Goal: Transaction & Acquisition: Book appointment/travel/reservation

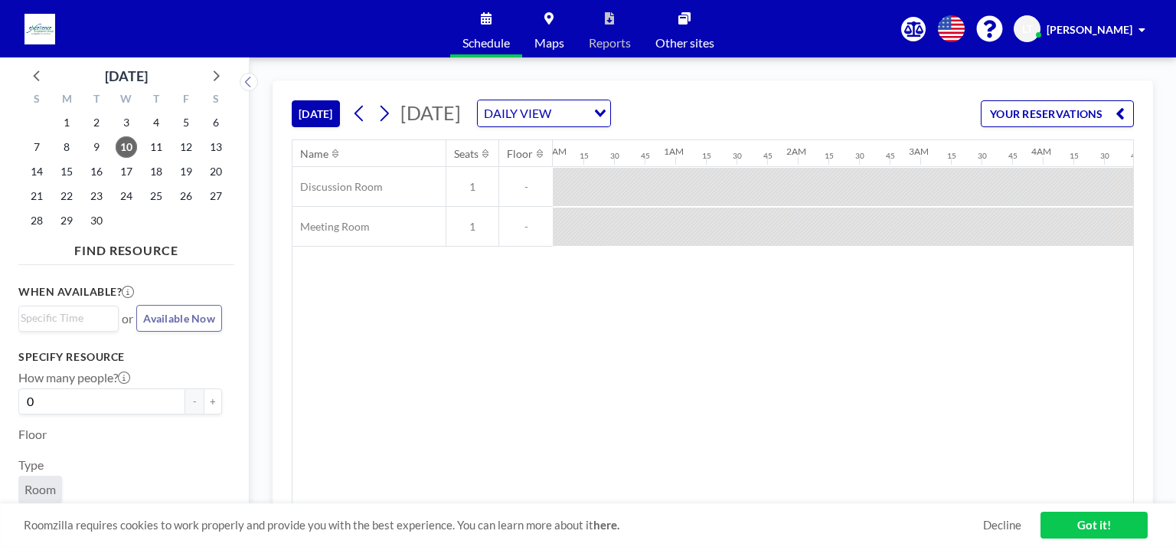
scroll to position [0, 1072]
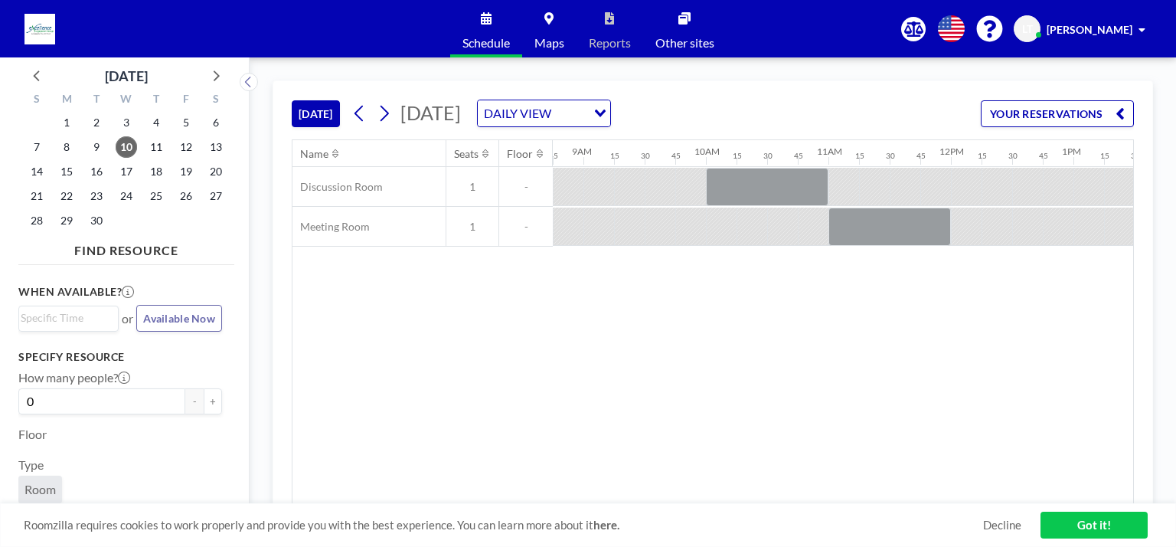
drag, startPoint x: 757, startPoint y: 493, endPoint x: 853, endPoint y: 480, distance: 96.6
click at [853, 480] on div "Name Seats Floor 12AM 15 30 45 1AM 15 30 45 2AM 15 30 45 3AM 15 30 45 4AM 15 30…" at bounding box center [712, 322] width 840 height 364
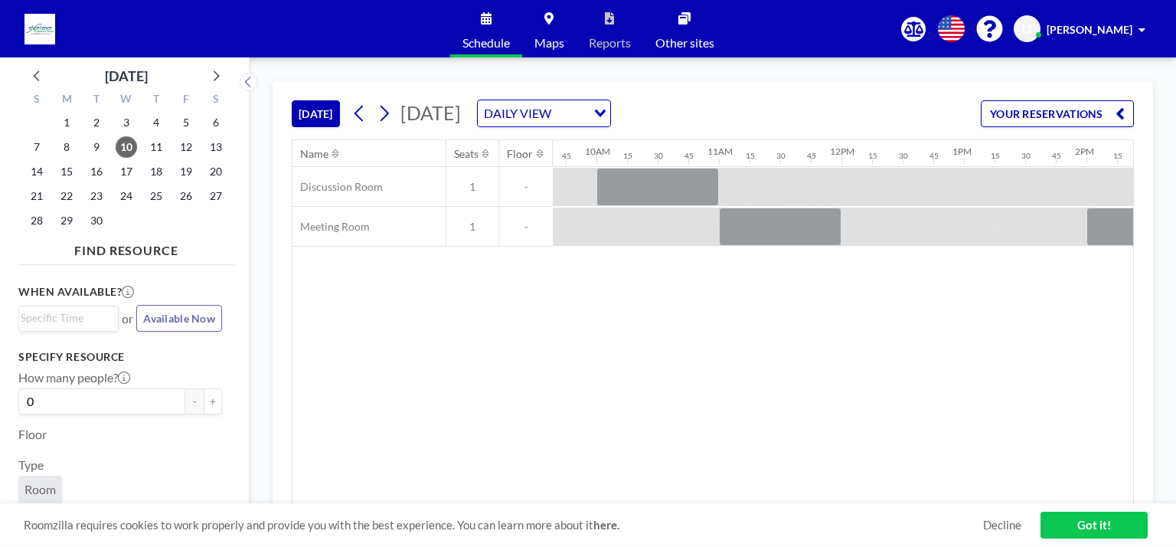
scroll to position [0, 1190]
click at [386, 101] on button at bounding box center [384, 113] width 24 height 24
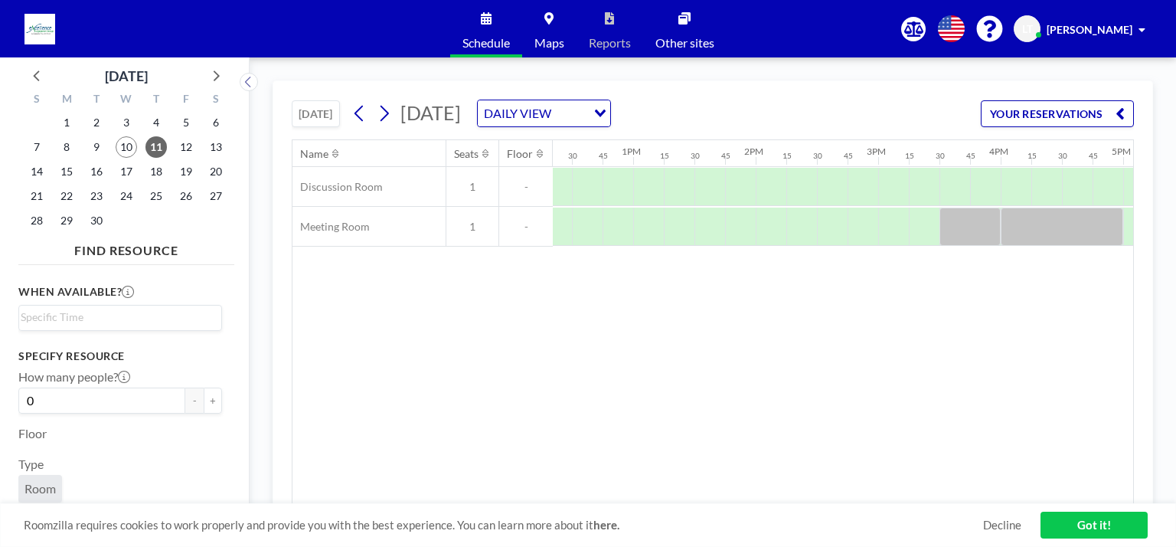
scroll to position [0, 1535]
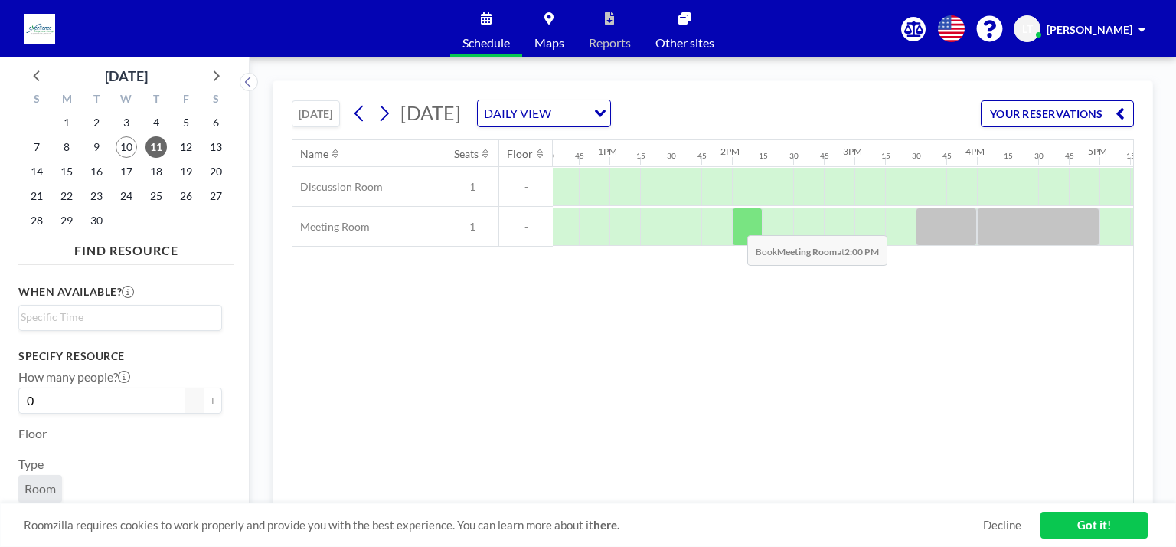
click at [735, 223] on div at bounding box center [747, 226] width 31 height 38
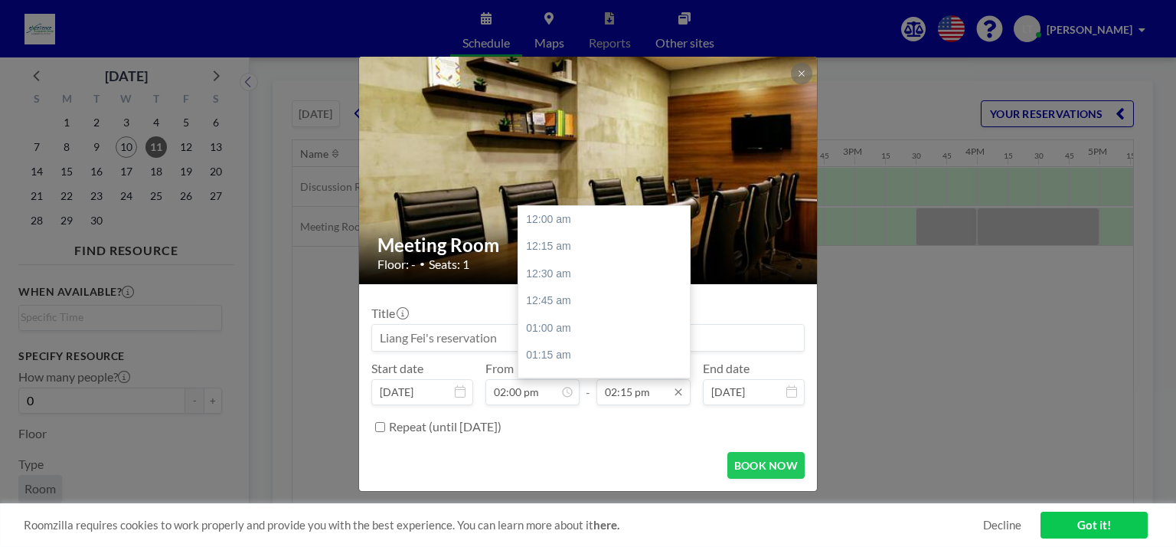
scroll to position [1552, 0]
click at [560, 348] on div "03:30 pm" at bounding box center [607, 356] width 179 height 28
type input "03:30 pm"
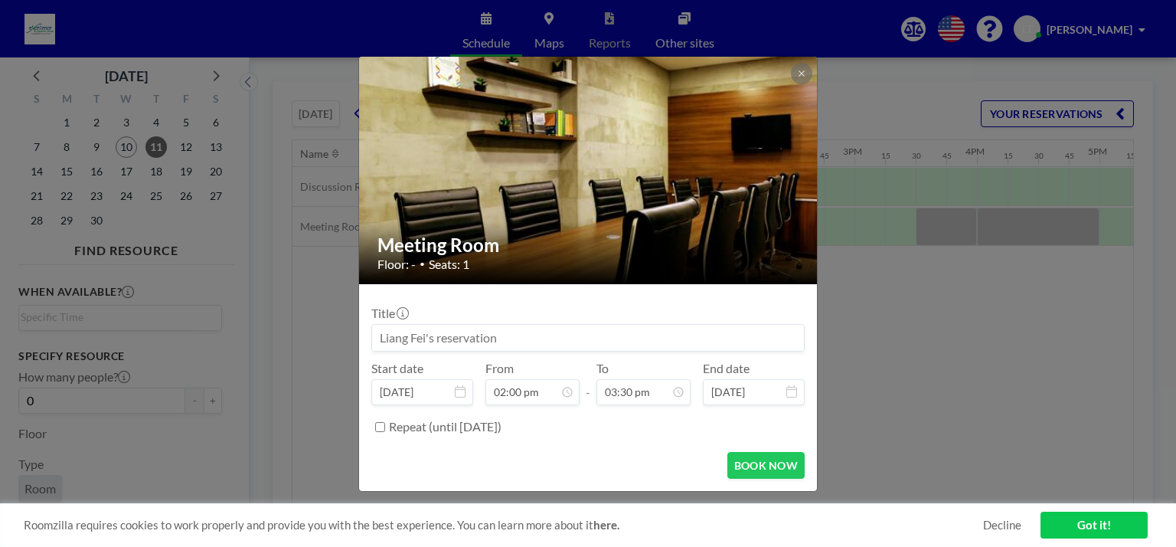
scroll to position [1689, 0]
click at [739, 458] on button "BOOK NOW" at bounding box center [765, 465] width 77 height 27
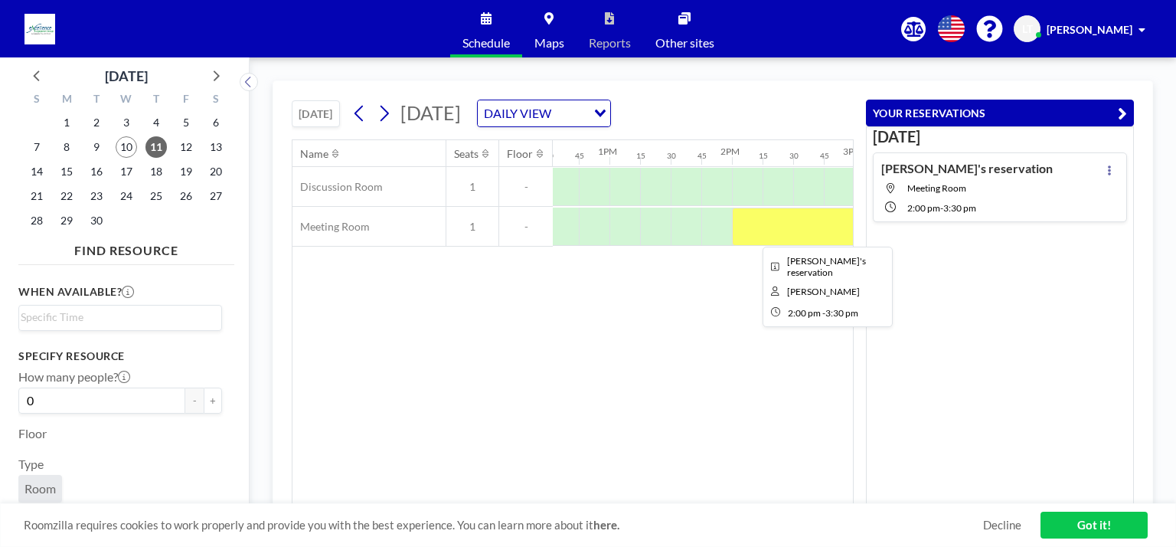
click at [812, 216] on div at bounding box center [824, 226] width 184 height 38
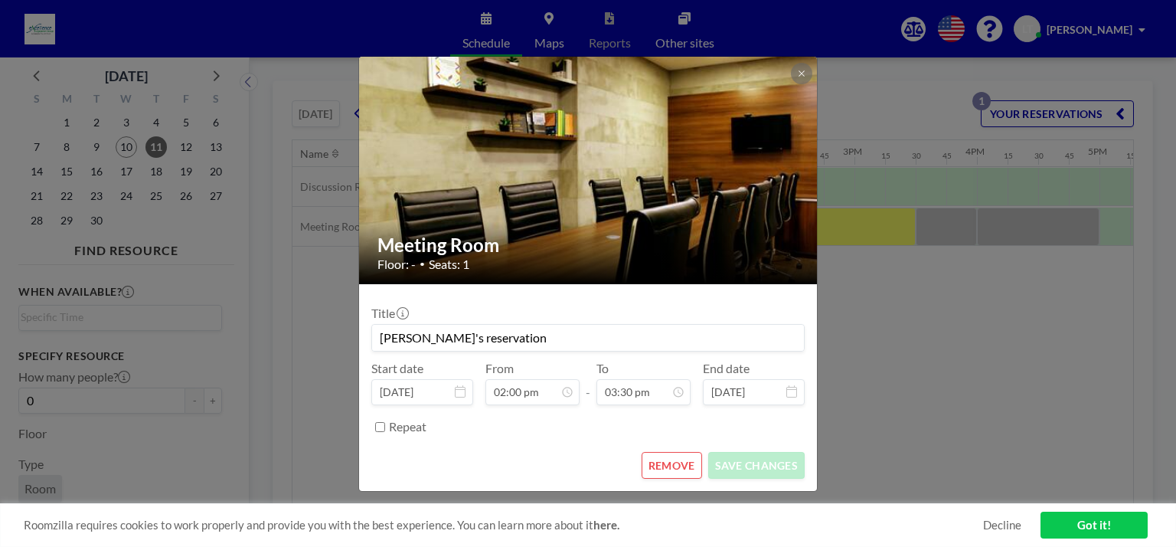
click at [671, 473] on button "REMOVE" at bounding box center [671, 465] width 60 height 27
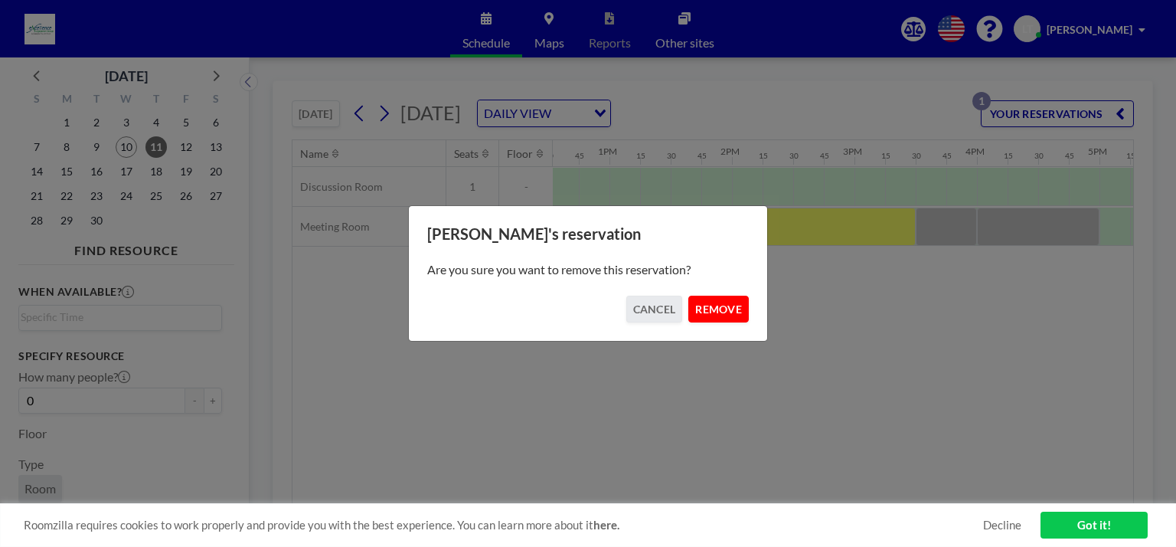
click at [726, 312] on button "REMOVE" at bounding box center [718, 308] width 60 height 27
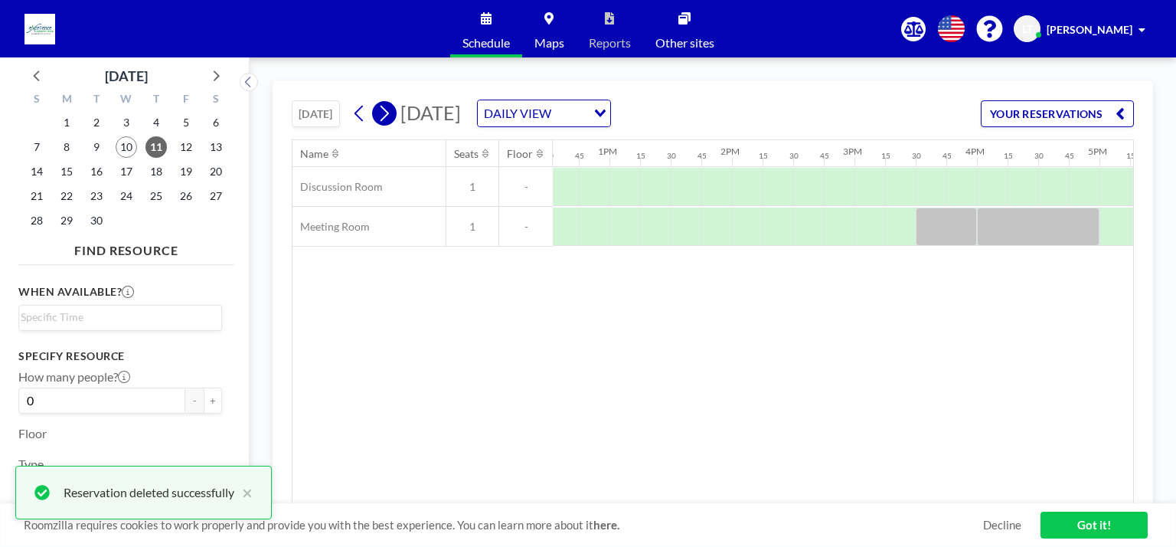
click at [391, 113] on icon at bounding box center [384, 113] width 15 height 23
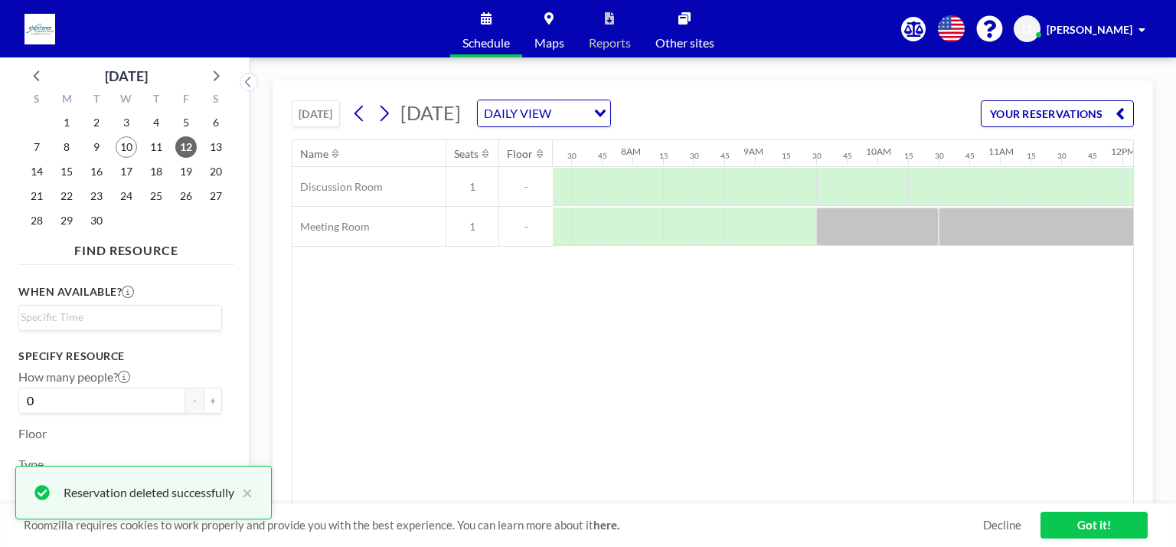
scroll to position [0, 949]
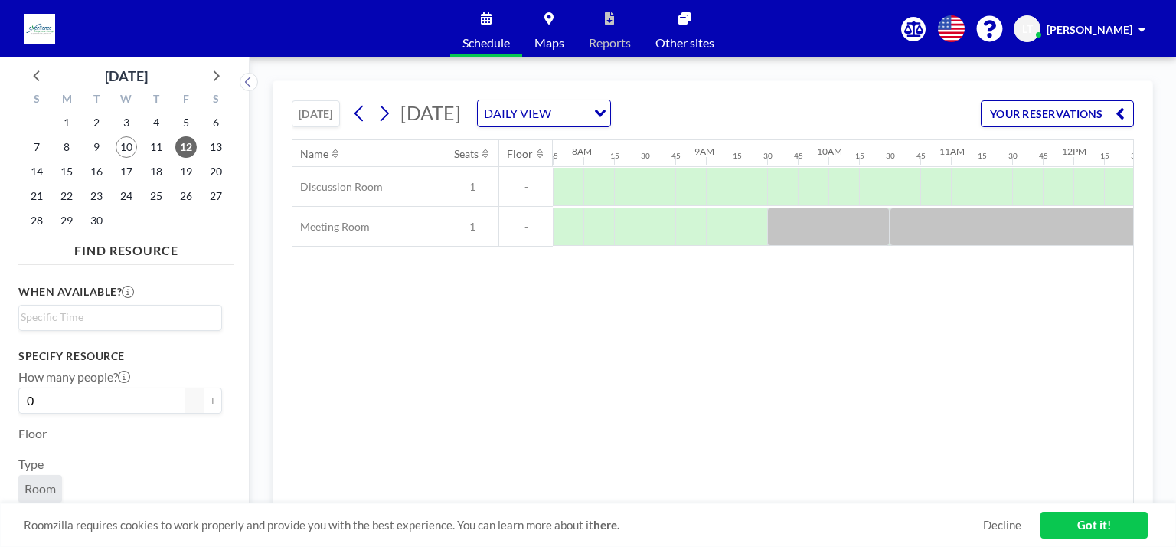
drag, startPoint x: 683, startPoint y: 494, endPoint x: 696, endPoint y: 494, distance: 13.0
click at [696, 494] on div "Name Seats Floor 12AM 15 30 45 1AM 15 30 45 2AM 15 30 45 3AM 15 30 45 4AM 15 30…" at bounding box center [712, 322] width 840 height 364
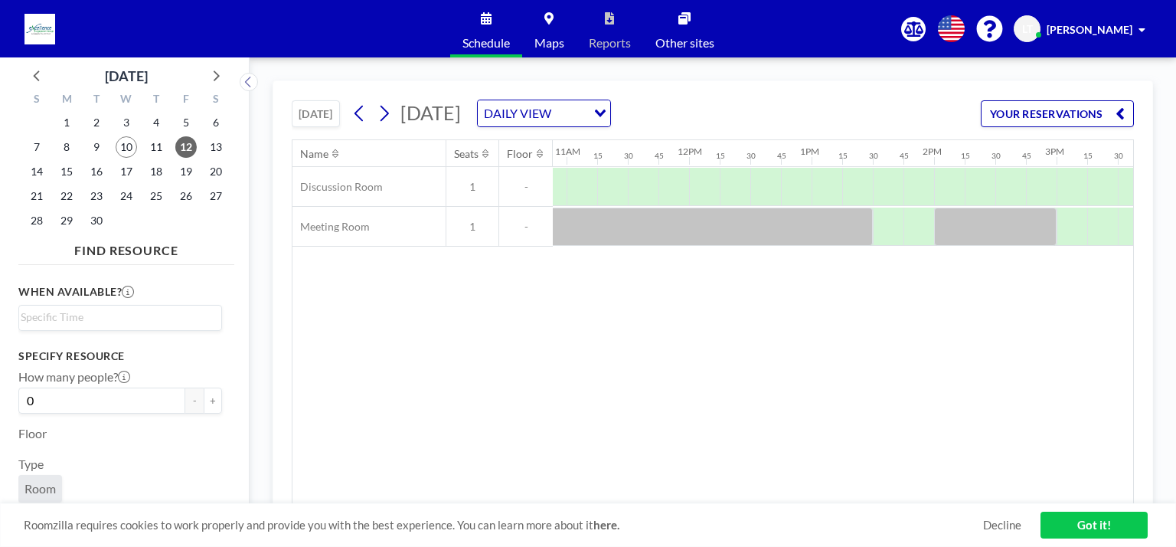
scroll to position [0, 1669]
